Goal: Check status: Check status

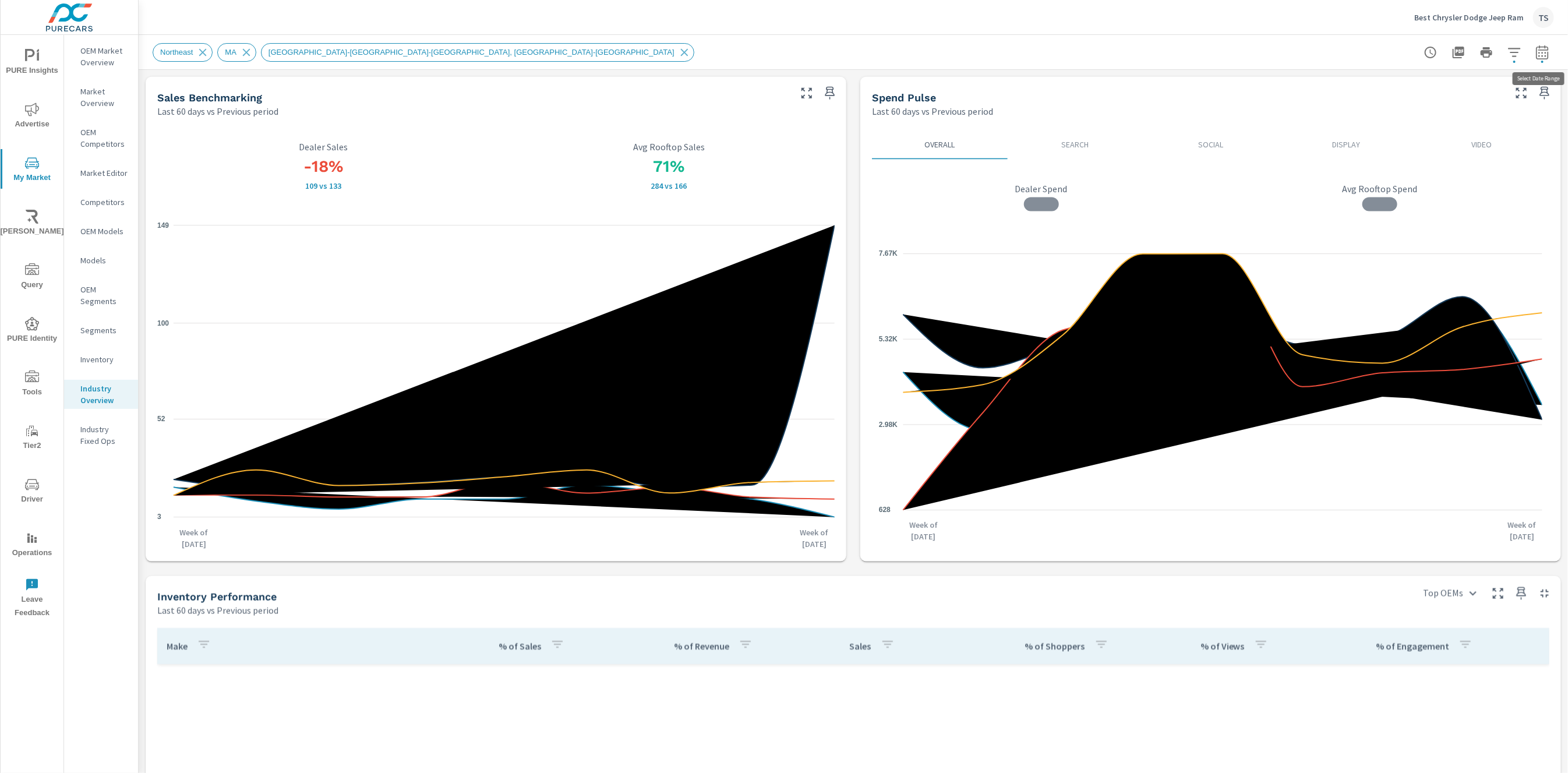
scroll to position [1179, 0]
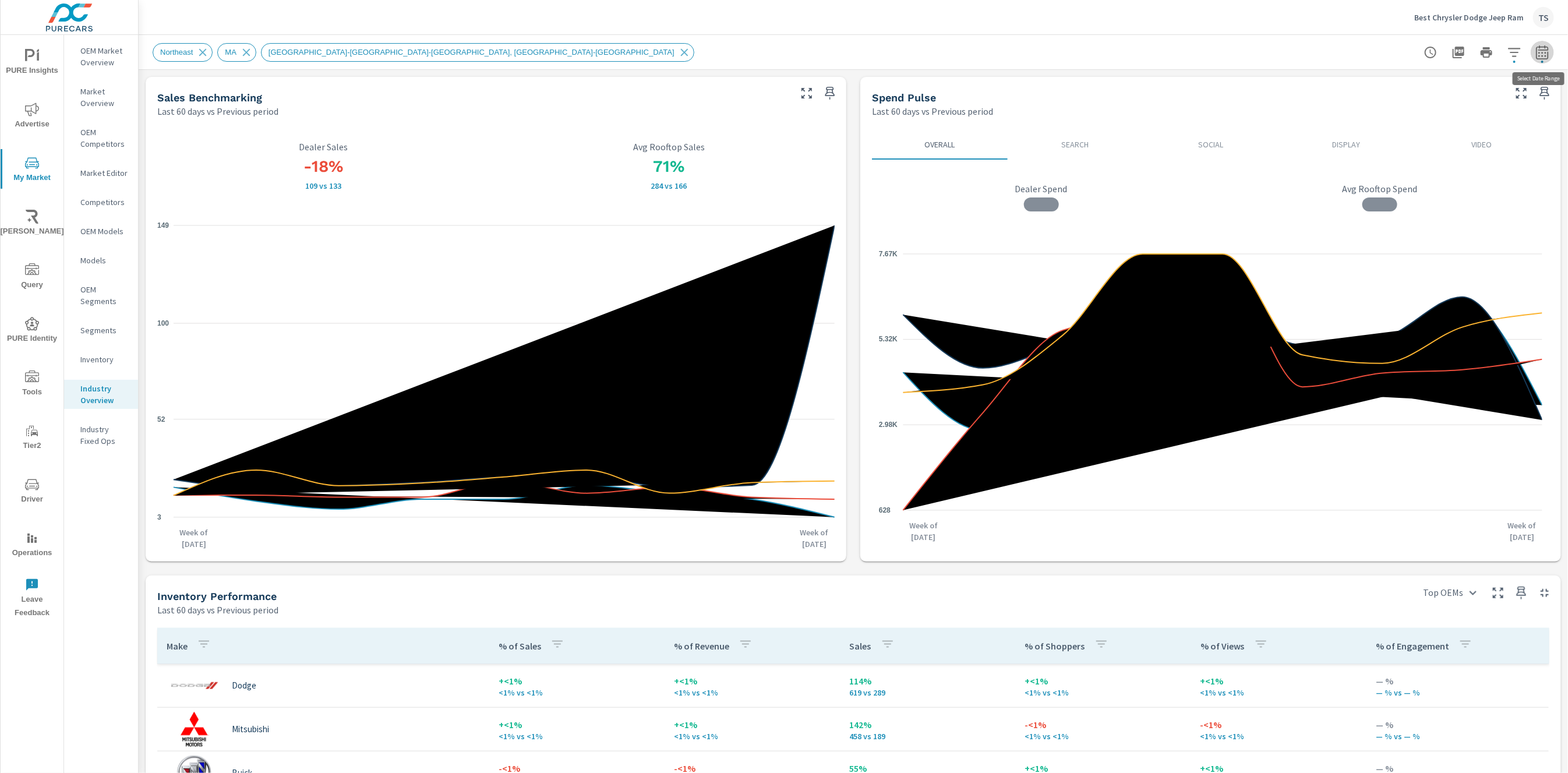
click at [1537, 50] on icon "button" at bounding box center [1542, 52] width 14 height 14
select select "Last 60 days"
select select "Previous period"
click at [1465, 97] on select "Custom [DATE] Last week Last 7 days Last 14 days Last 30 days Last 45 days Last…" at bounding box center [1449, 100] width 117 height 23
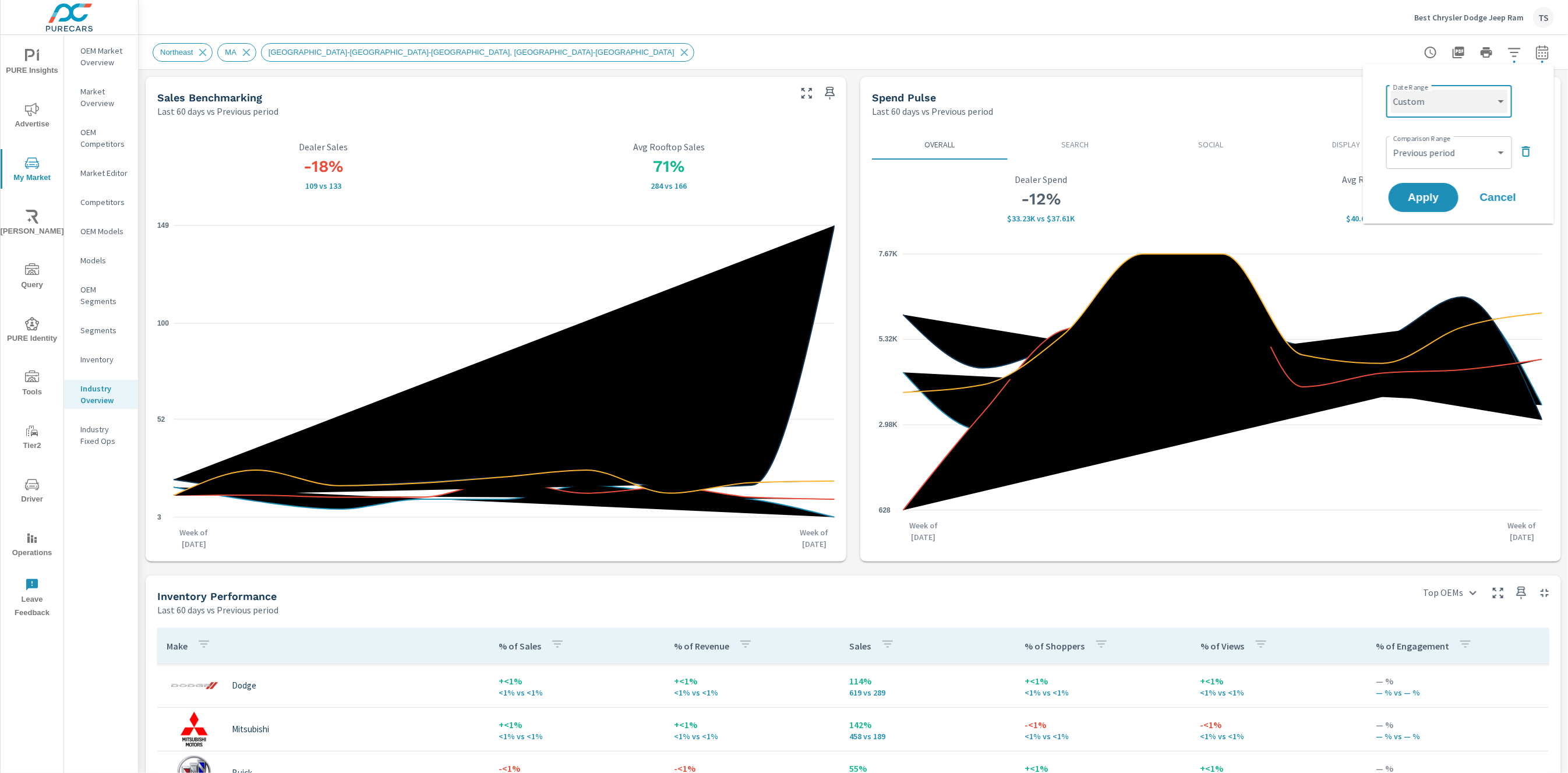
click at [1391, 89] on select "Custom [DATE] Last week Last 7 days Last 14 days Last 30 days Last 45 days Last…" at bounding box center [1449, 100] width 117 height 23
select select "custom"
click at [1500, 144] on input "[DATE]" at bounding box center [1503, 145] width 65 height 23
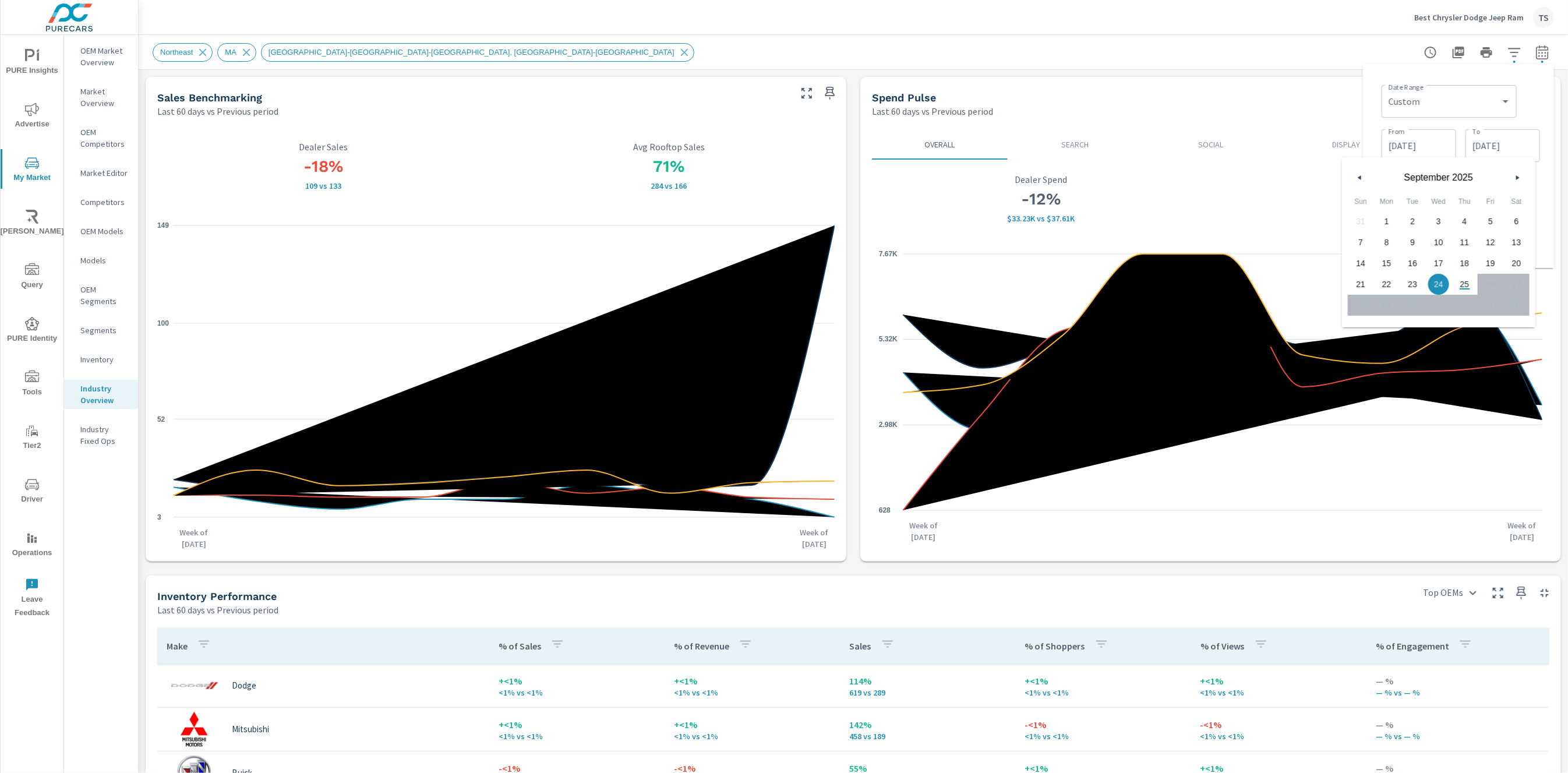
click at [1416, 285] on span "23" at bounding box center [1413, 284] width 27 height 15
type input "[DATE]"
click at [1534, 92] on div "Date Range Custom [DATE] Last week Last 7 days Last 14 days Last 30 days Last 4…" at bounding box center [1461, 100] width 158 height 40
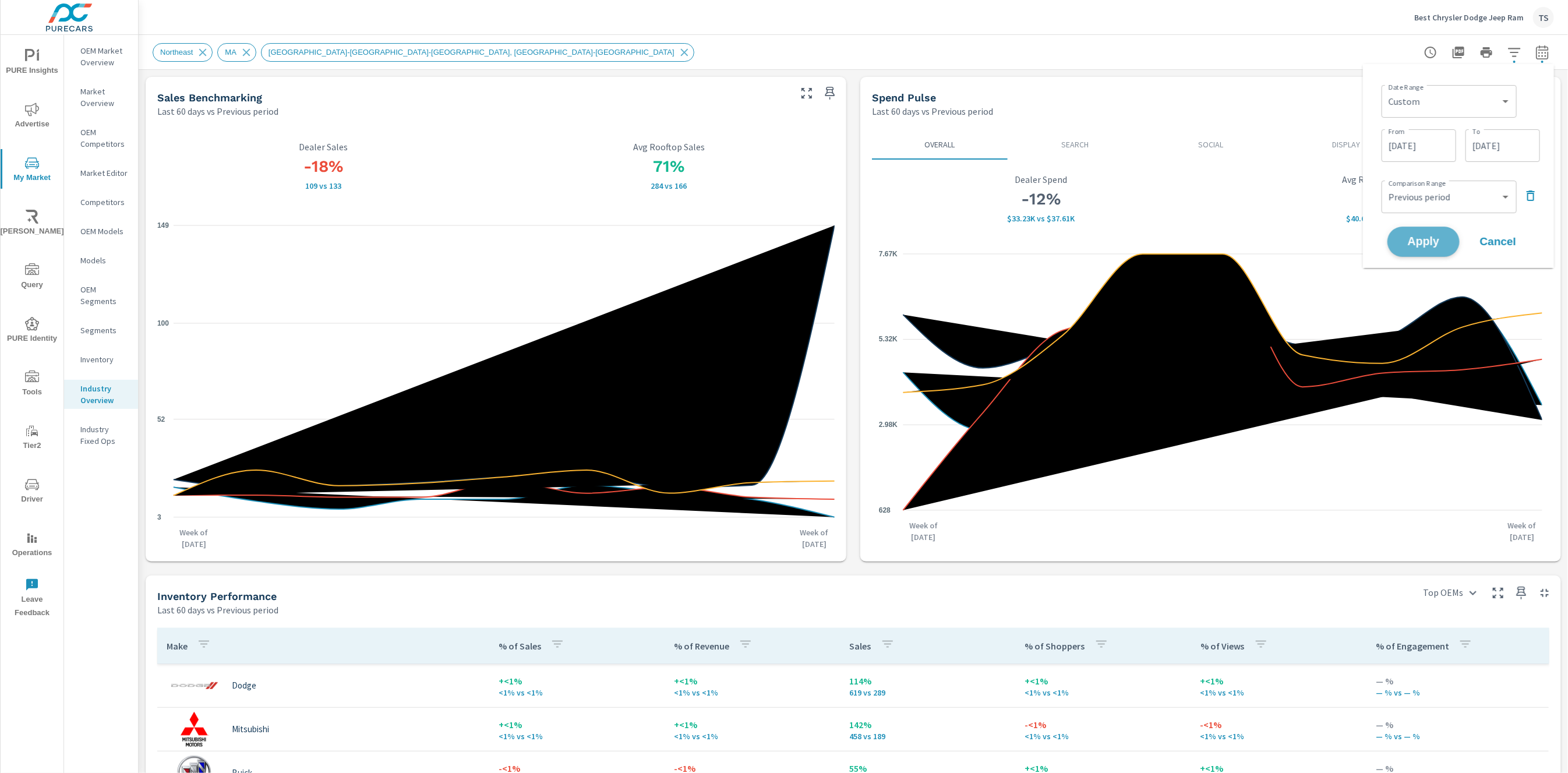
click at [1431, 237] on span "Apply" at bounding box center [1424, 241] width 48 height 11
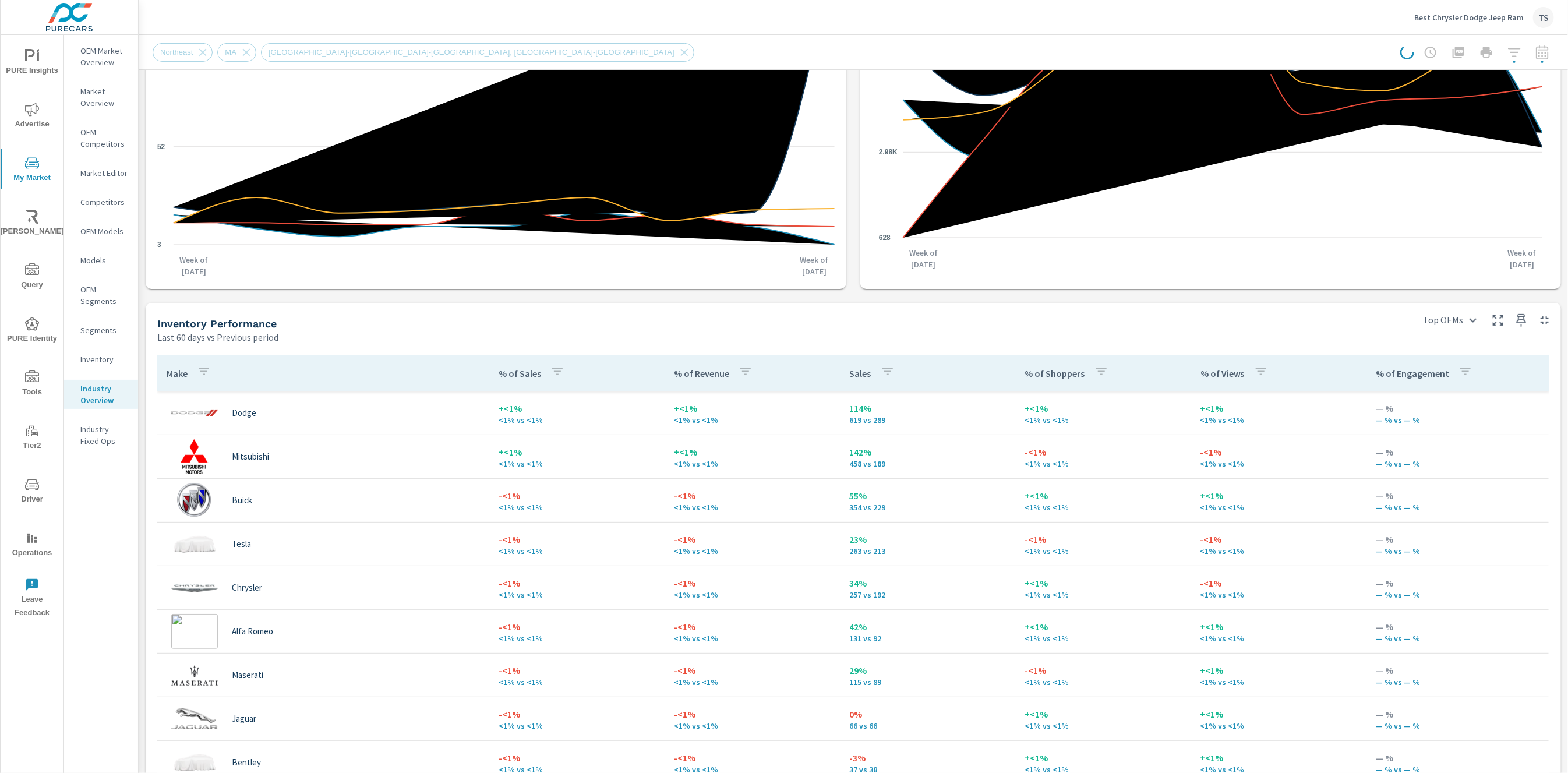
scroll to position [543, 0]
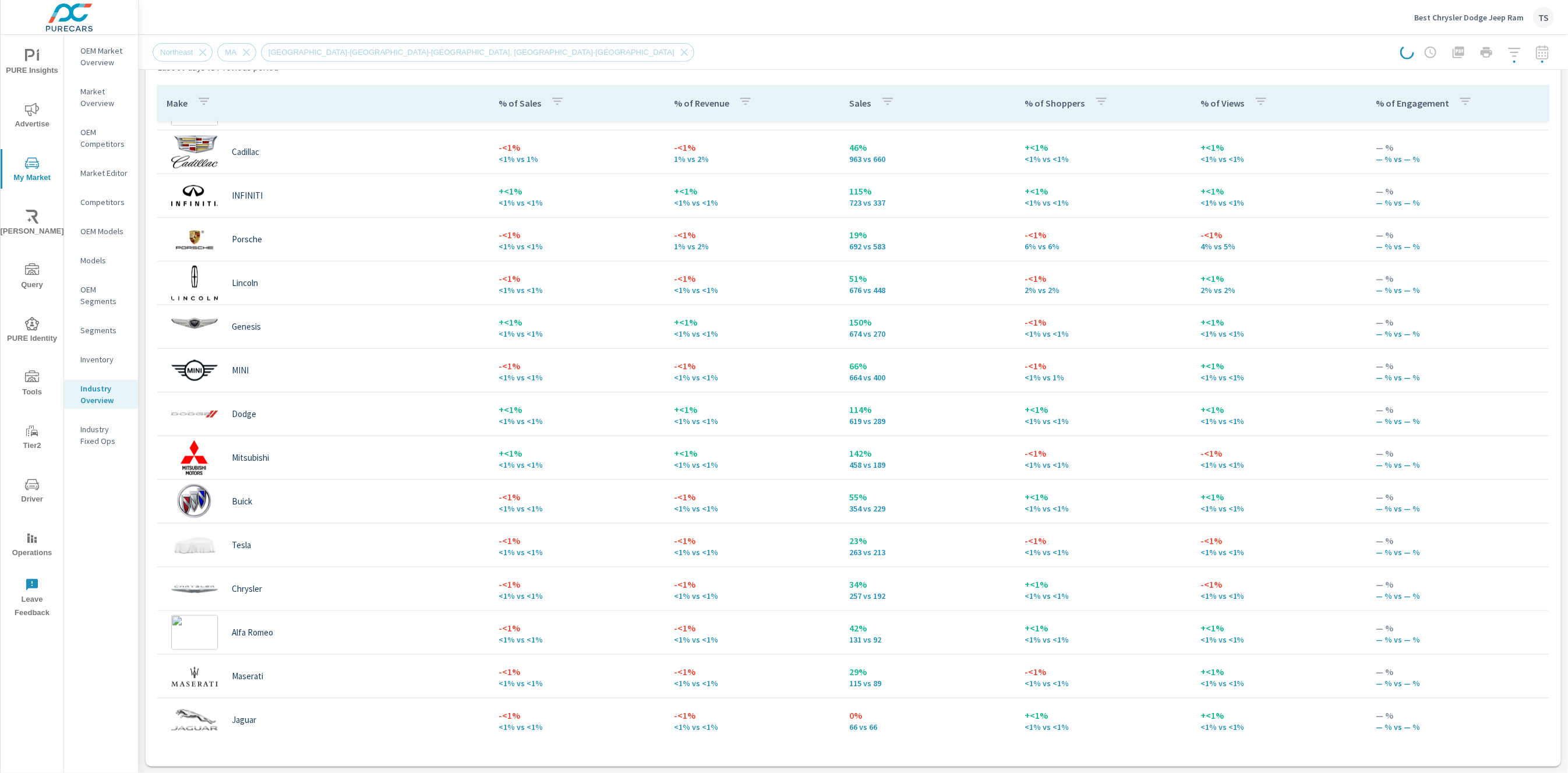
scroll to position [689, 0]
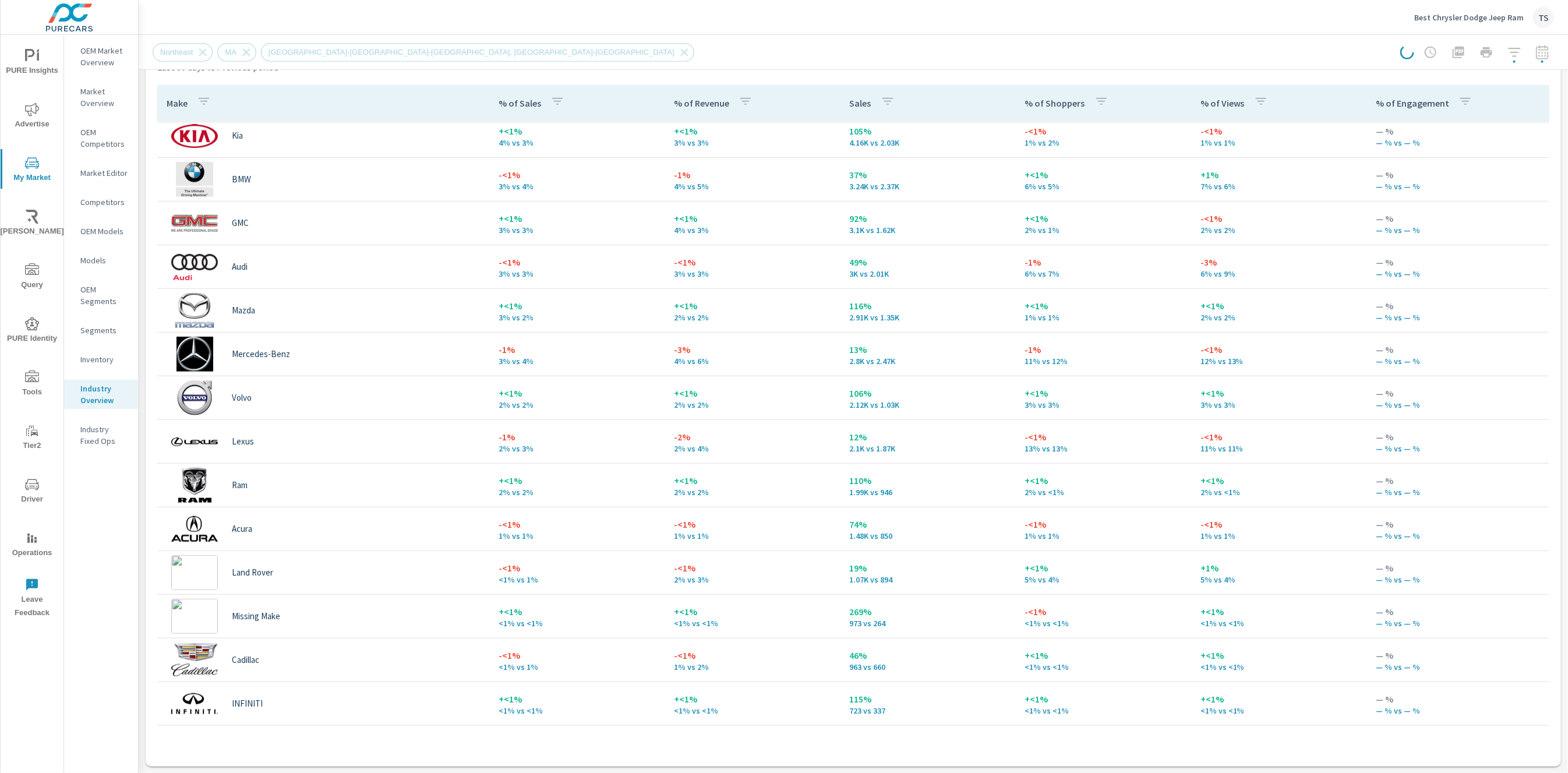
scroll to position [158, 0]
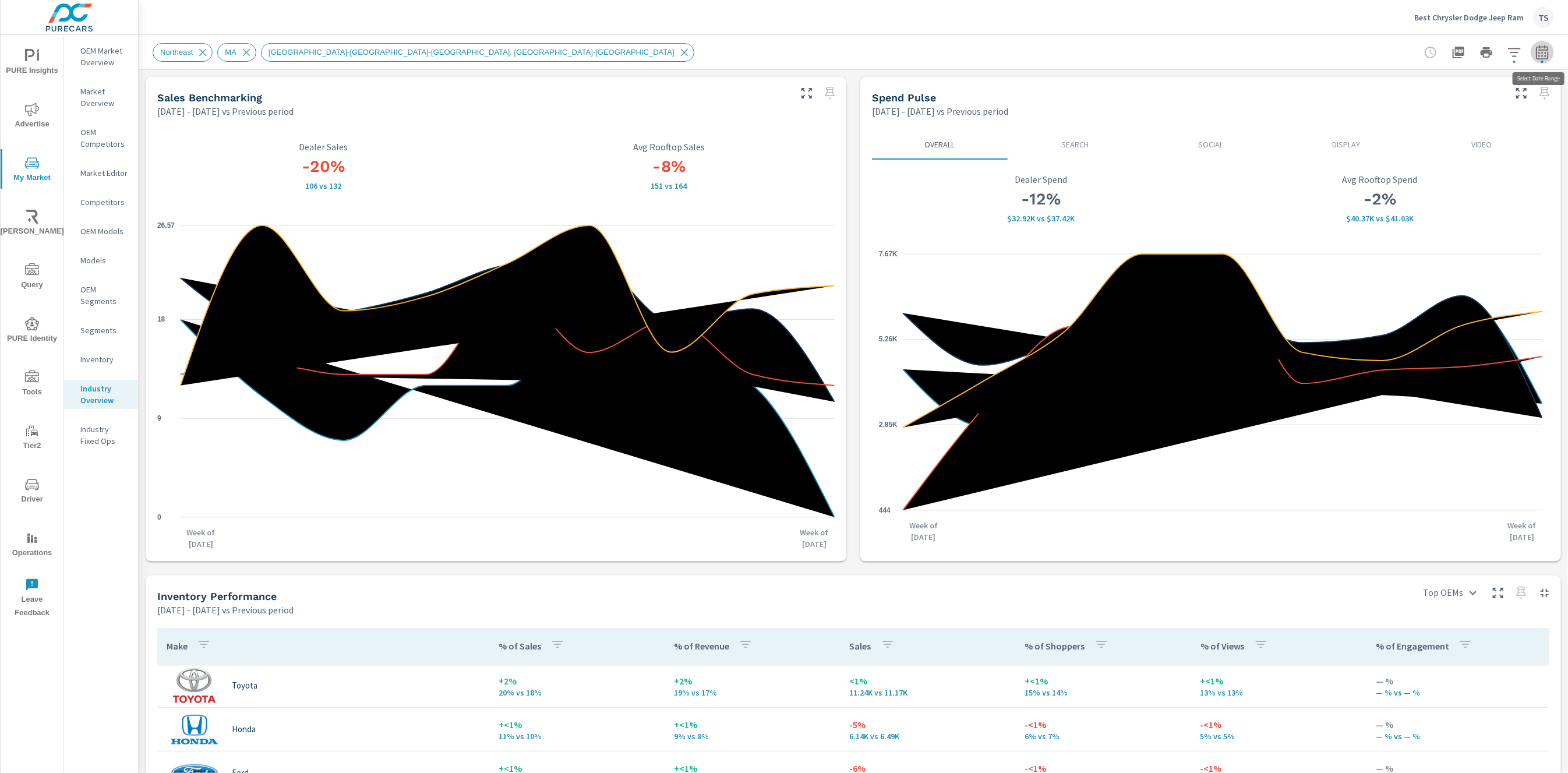
click at [1545, 50] on icon "button" at bounding box center [1542, 52] width 12 height 14
select select "Previous period"
click at [1470, 98] on select "Custom [DATE] Last week Last 7 days Last 14 days Last 30 days Last 45 days Last…" at bounding box center [1449, 100] width 125 height 23
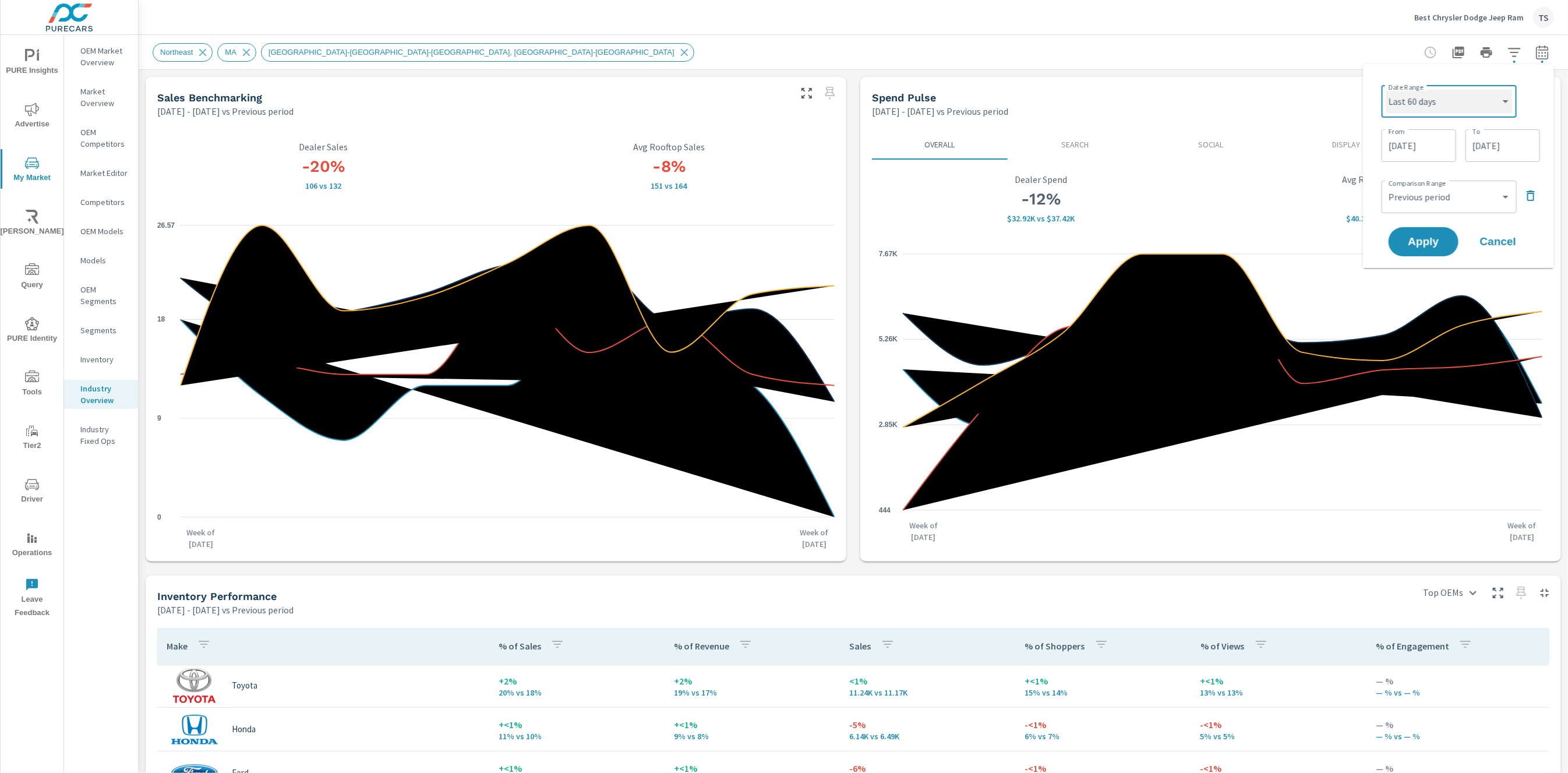
click at [1386, 89] on select "Custom [DATE] Last week Last 7 days Last 14 days Last 30 days Last 45 days Last…" at bounding box center [1449, 100] width 125 height 23
select select "Last 60 days"
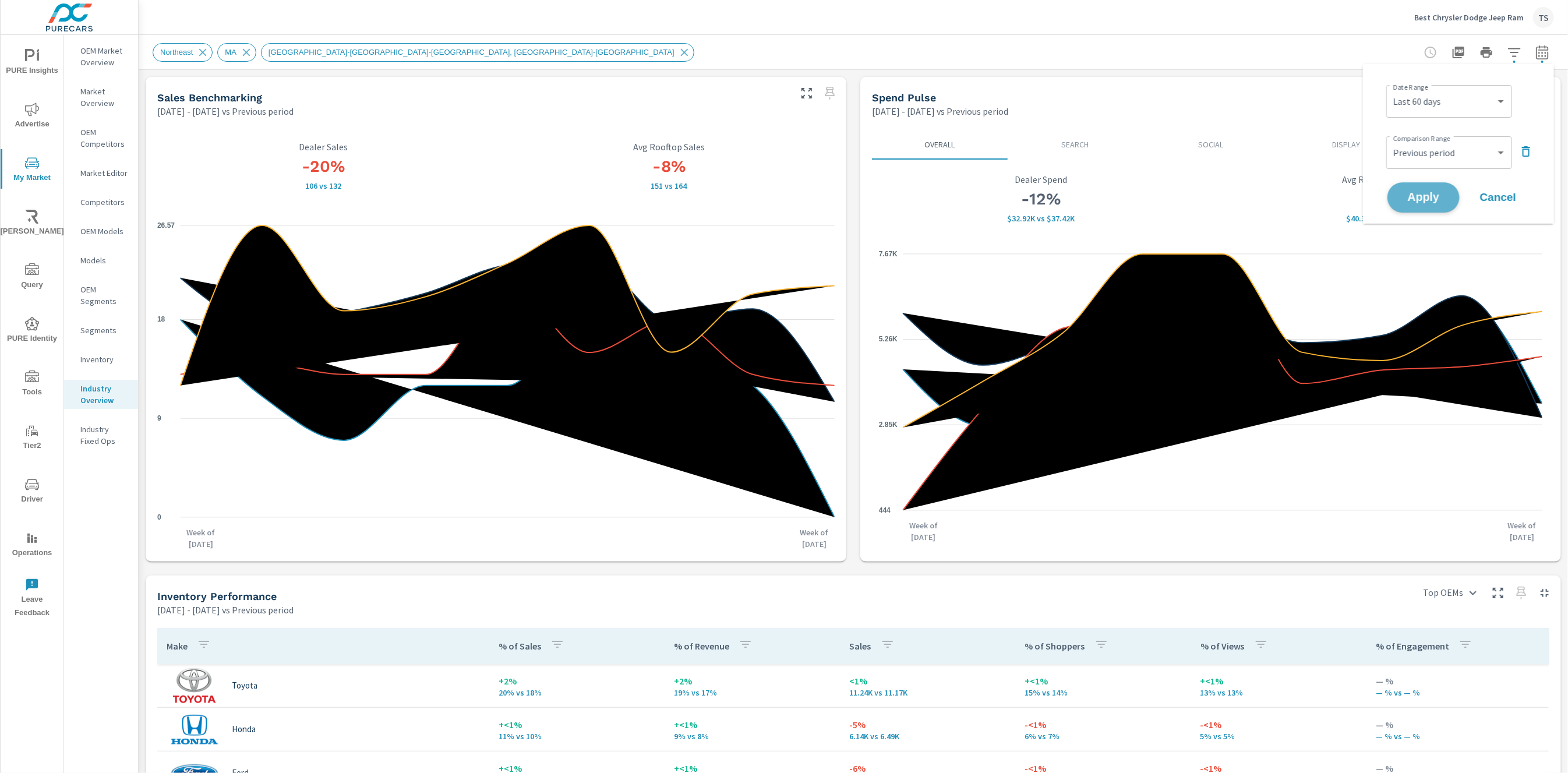
click at [1433, 202] on span "Apply" at bounding box center [1424, 198] width 48 height 11
